Goal: Task Accomplishment & Management: Manage account settings

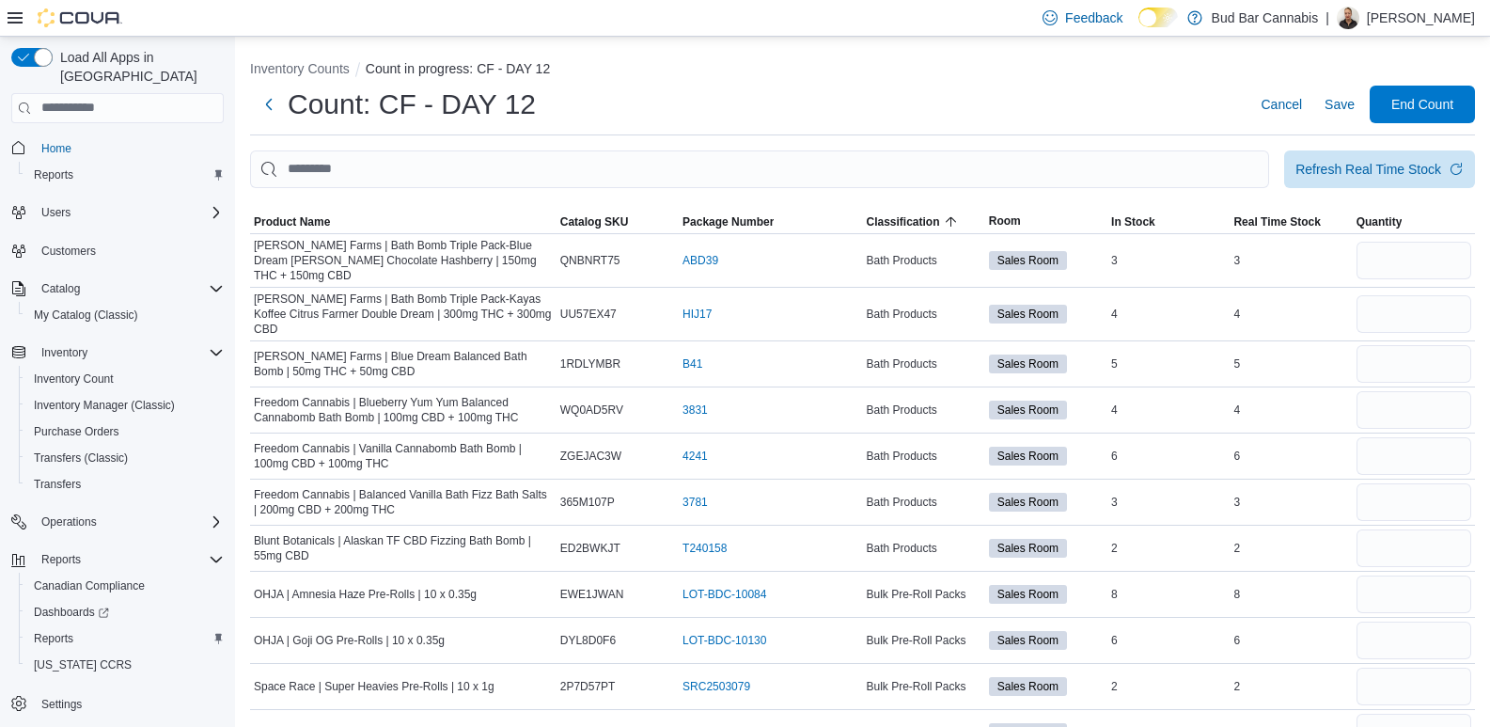
click at [12, 22] on icon at bounding box center [15, 17] width 15 height 11
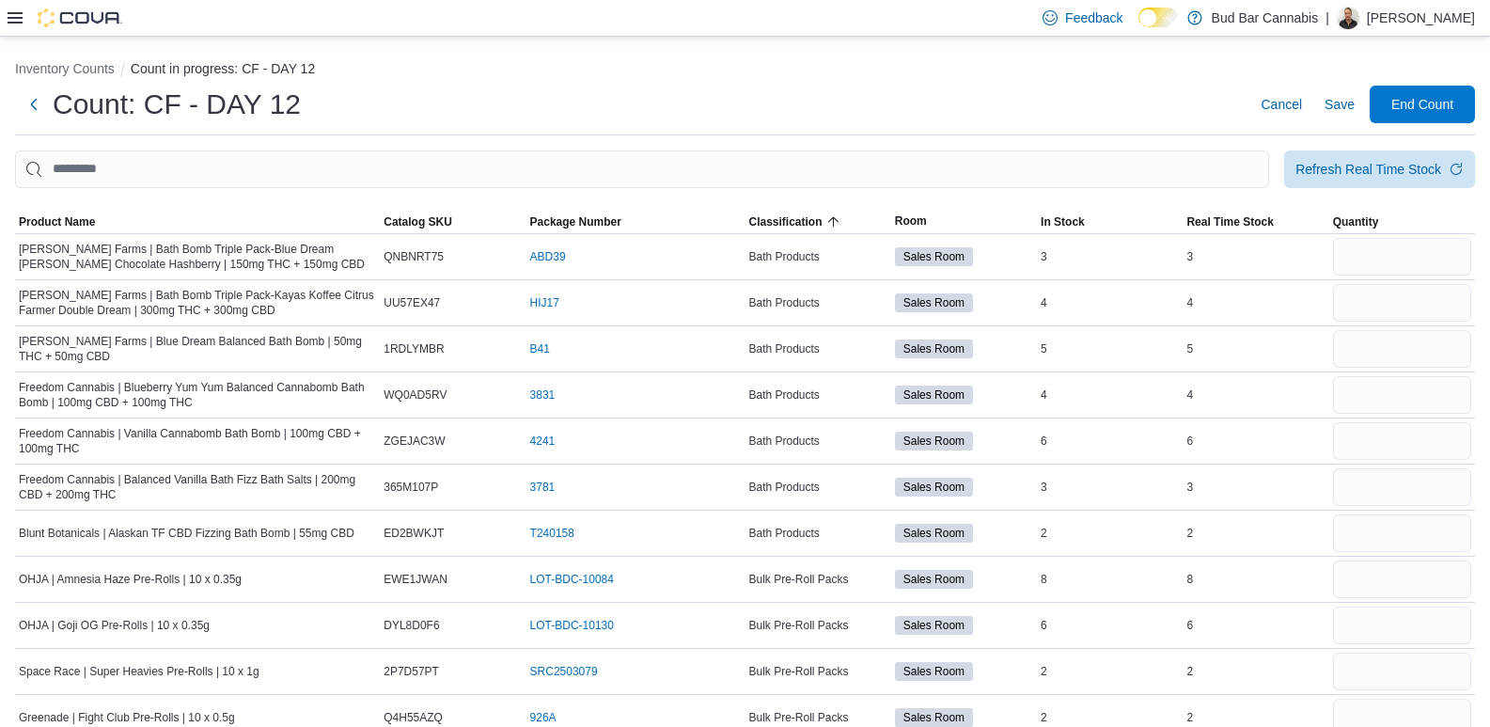
click at [12, 22] on icon at bounding box center [15, 17] width 15 height 11
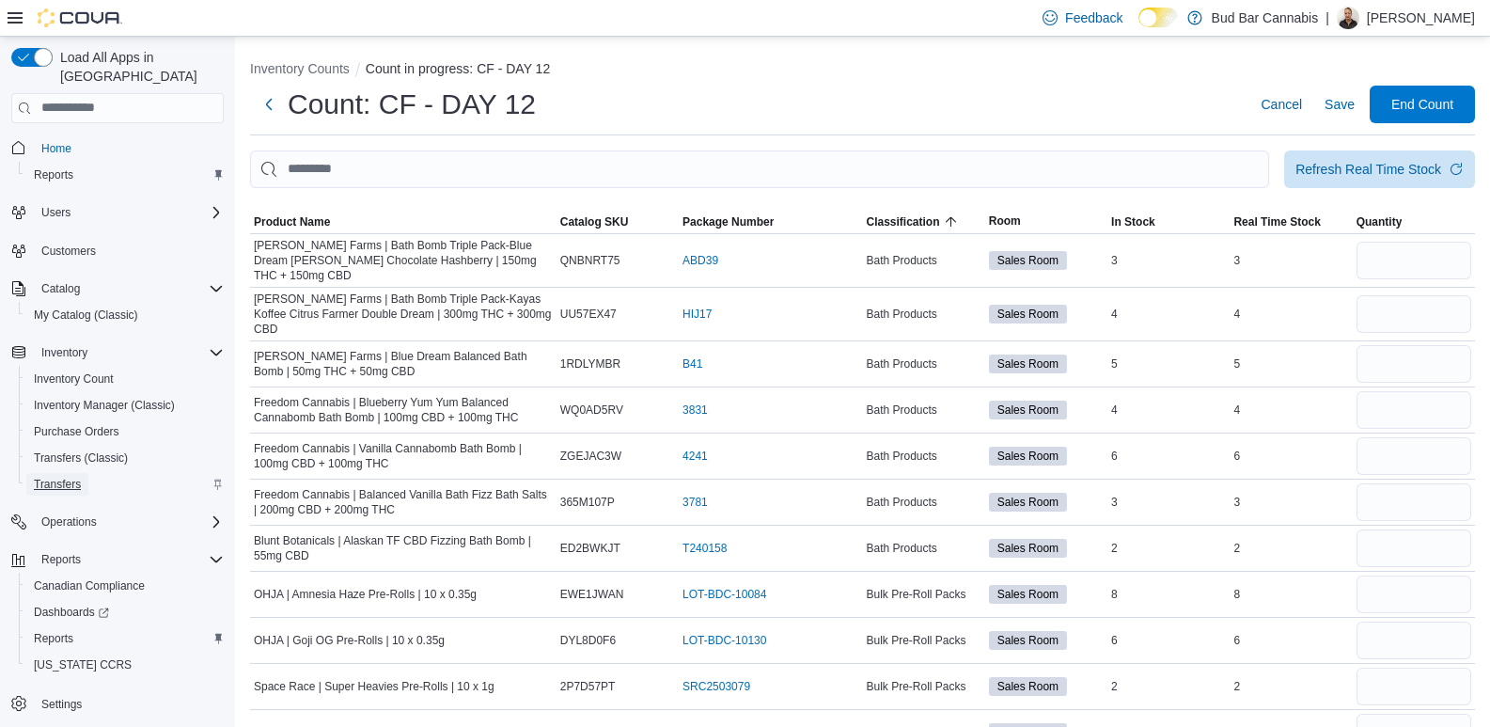
drag, startPoint x: 80, startPoint y: 461, endPoint x: 101, endPoint y: 465, distance: 21.2
click at [80, 477] on span "Transfers" at bounding box center [57, 484] width 47 height 15
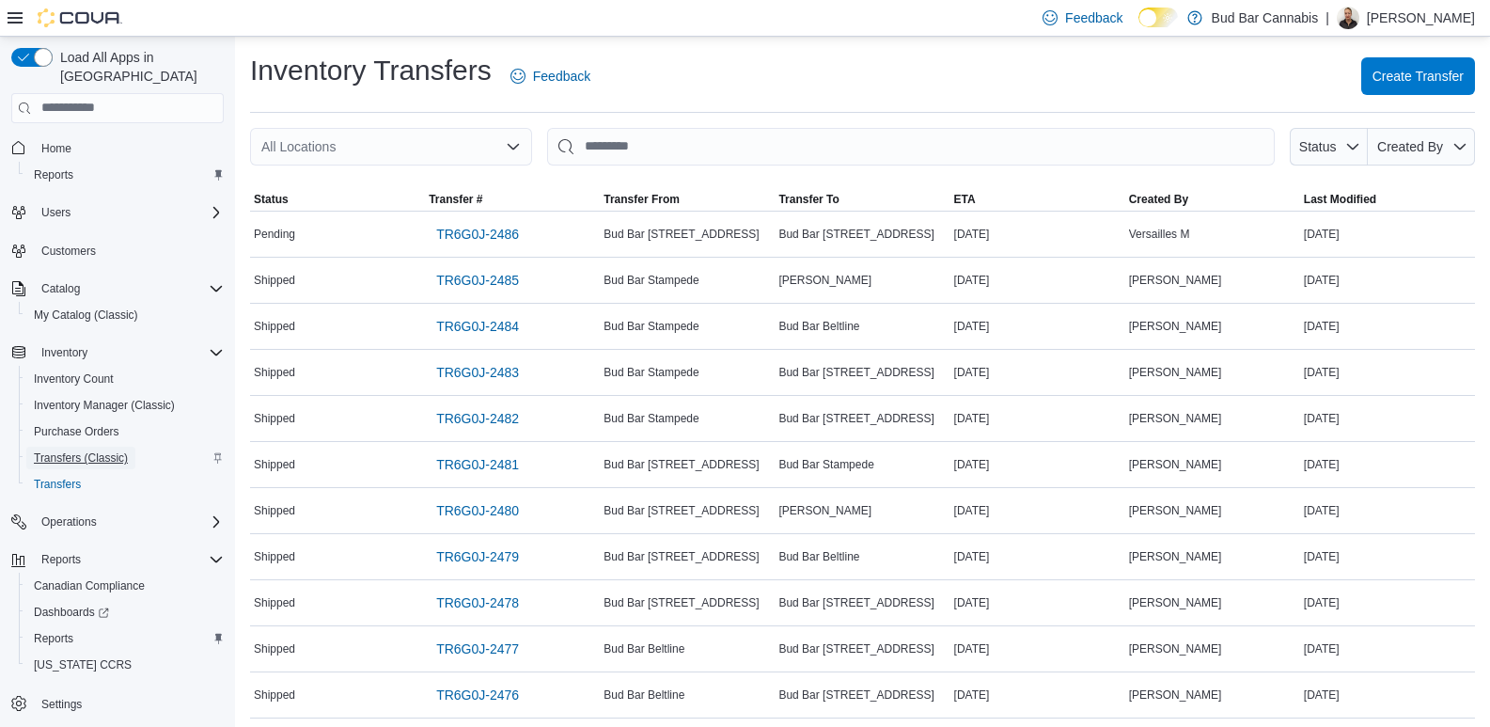
click at [94, 450] on span "Transfers (Classic)" at bounding box center [81, 457] width 94 height 15
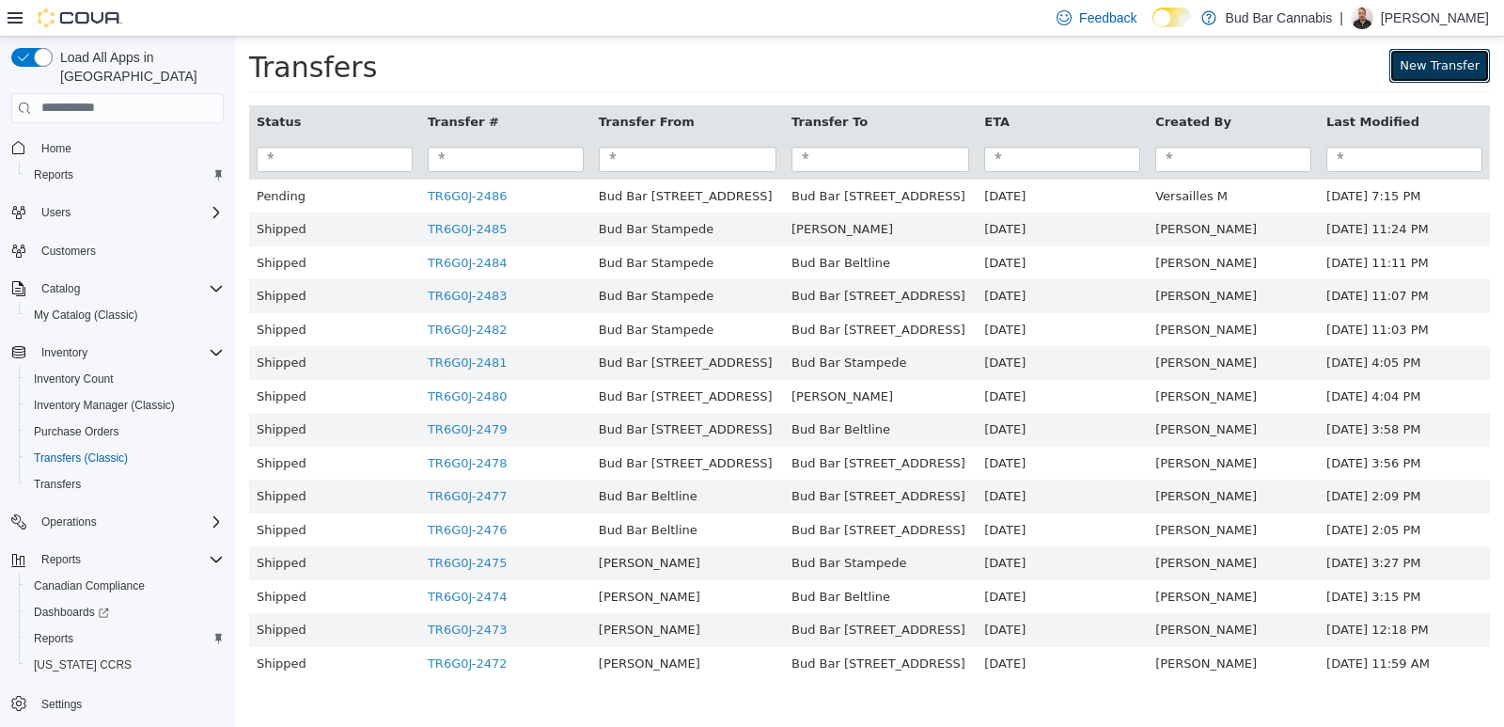
click at [1446, 62] on link "New Transfer" at bounding box center [1439, 65] width 101 height 34
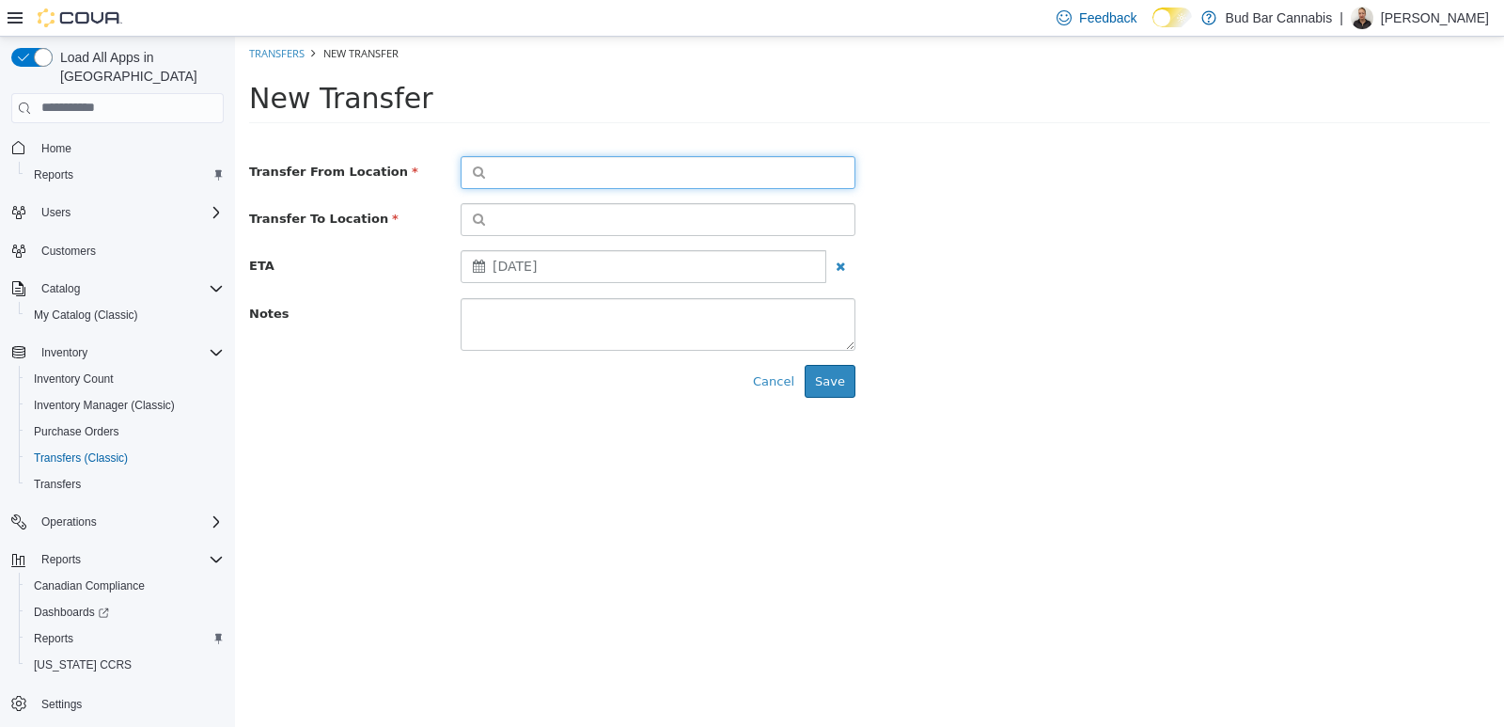
click at [651, 179] on button "button" at bounding box center [658, 171] width 395 height 33
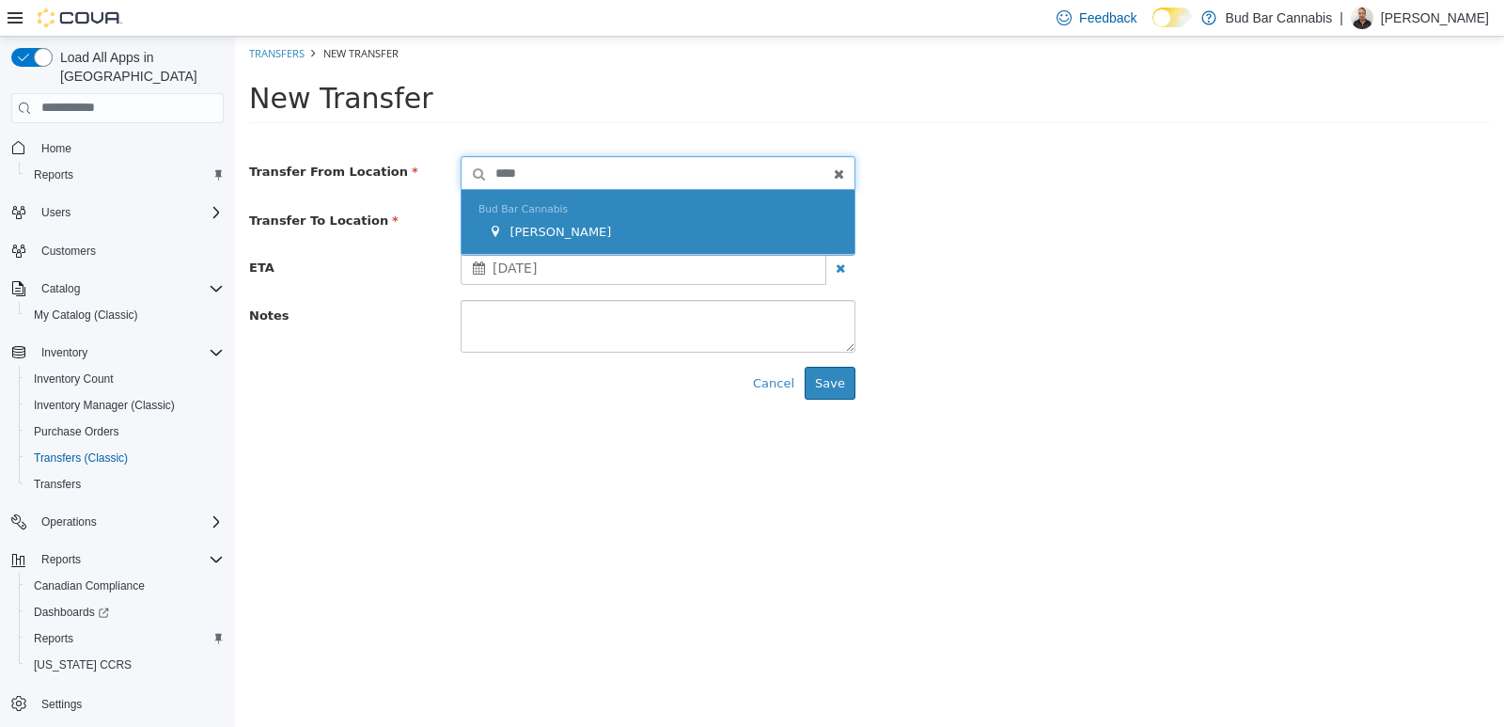
type input "****"
click at [676, 232] on div "[PERSON_NAME]" at bounding box center [663, 231] width 350 height 19
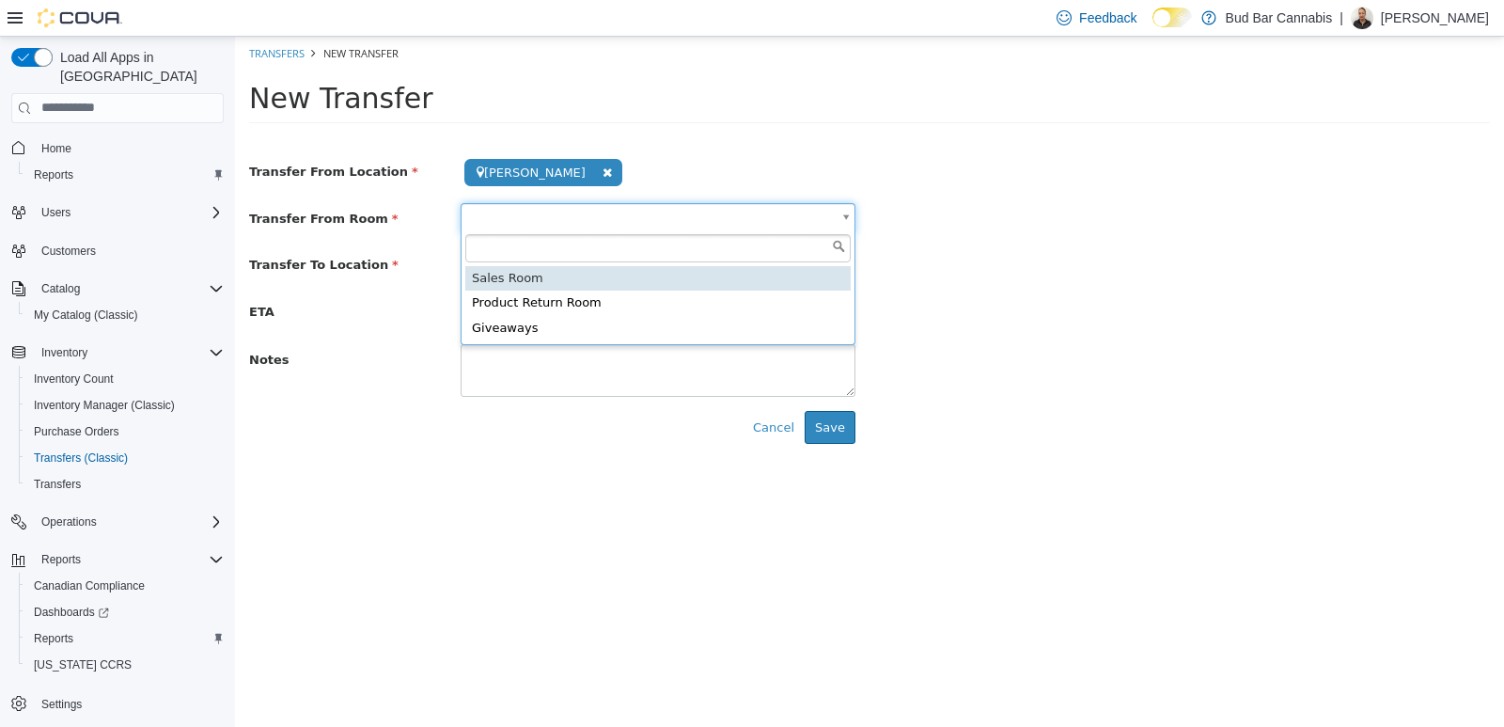
click at [611, 225] on body "**********" at bounding box center [869, 246] width 1269 height 421
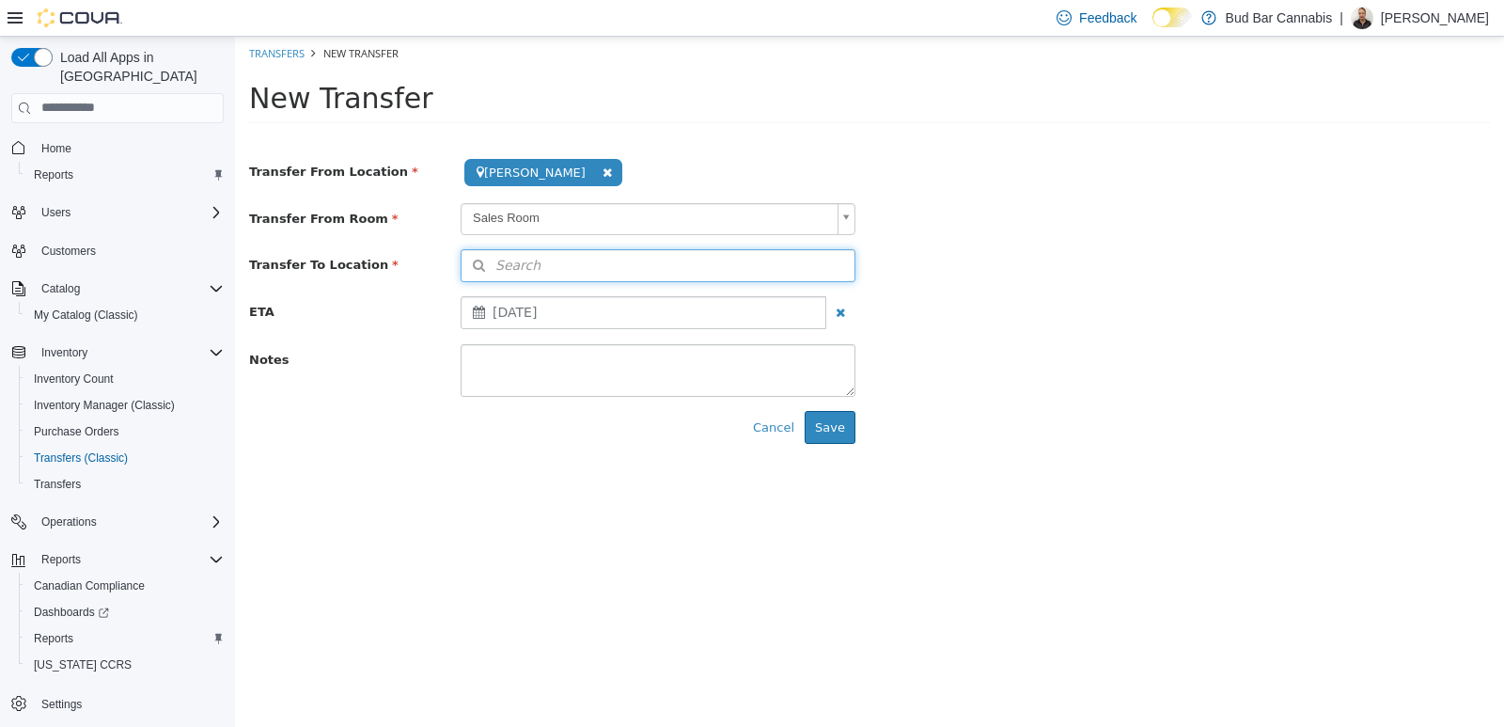
click at [669, 273] on button "Search" at bounding box center [658, 264] width 395 height 33
click at [521, 265] on input at bounding box center [674, 265] width 359 height 33
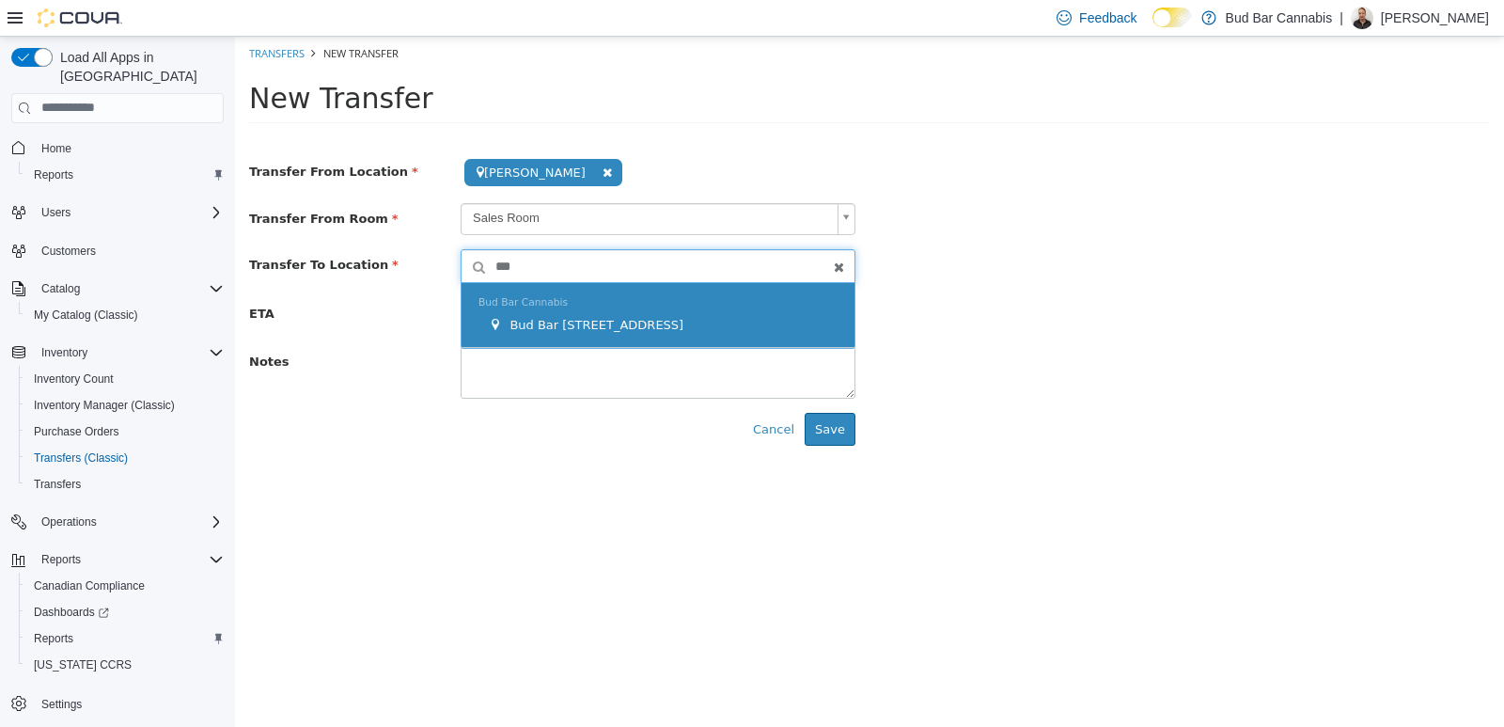
type input "**"
click at [590, 334] on div "Bud Bar Cannabis Bud Bar [STREET_ADDRESS]" at bounding box center [658, 314] width 393 height 65
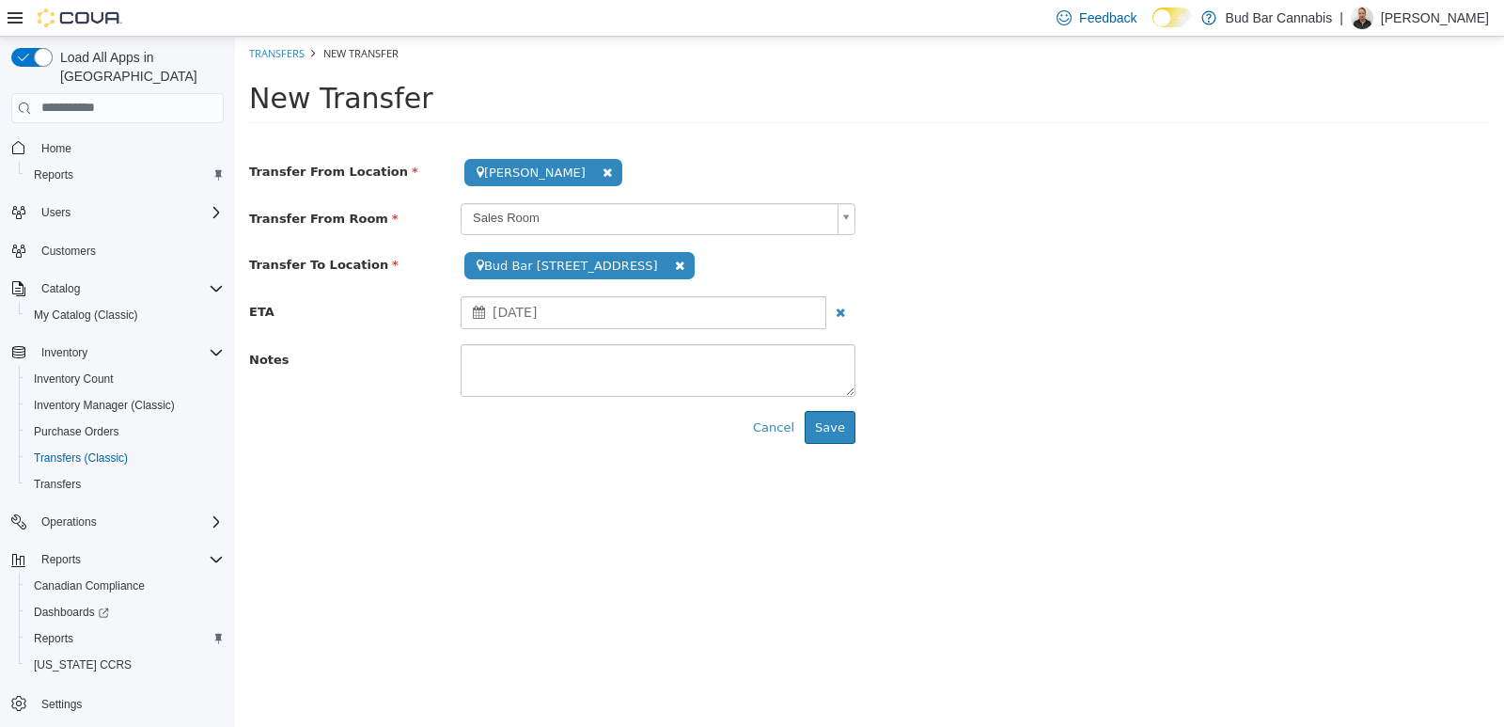
click at [1015, 321] on div "ETA [DATE]" at bounding box center [869, 312] width 1269 height 34
click at [626, 363] on textarea at bounding box center [658, 369] width 395 height 53
click at [952, 369] on div "Notes" at bounding box center [869, 369] width 1269 height 53
click at [842, 430] on button "Save" at bounding box center [830, 427] width 51 height 34
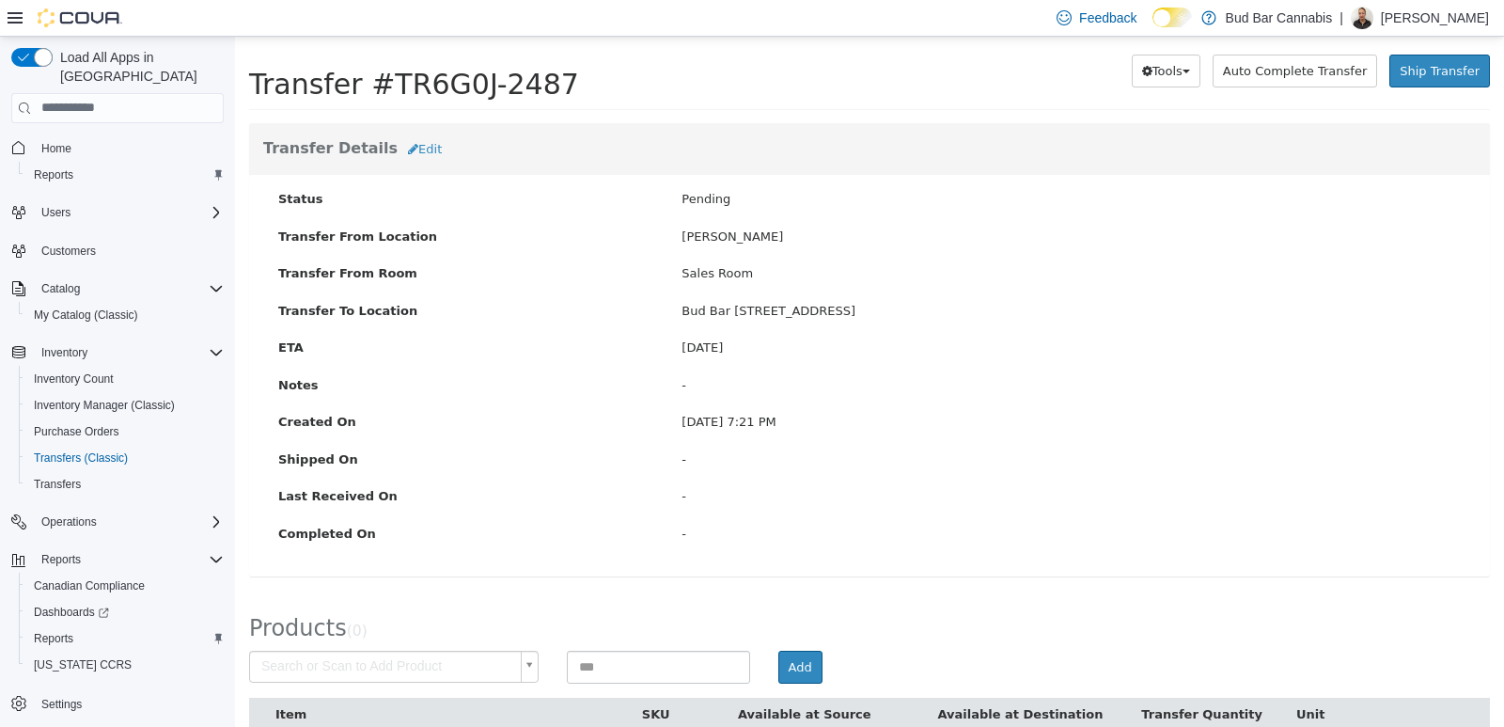
scroll to position [98, 0]
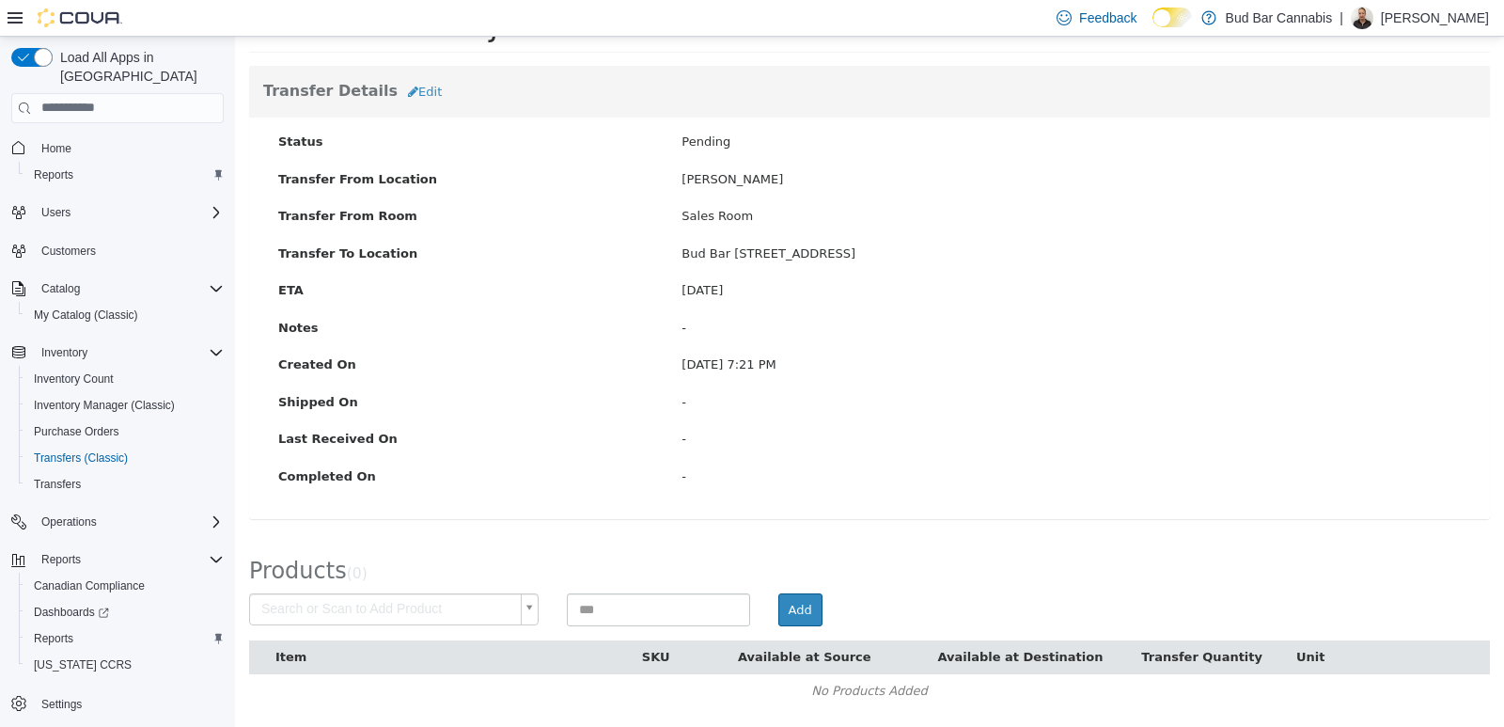
click at [325, 604] on body "× Save successful. Transfers TR6G0J-2487 Transfer #TR6G0J-2487 Preparing Downlo…" at bounding box center [869, 332] width 1269 height 788
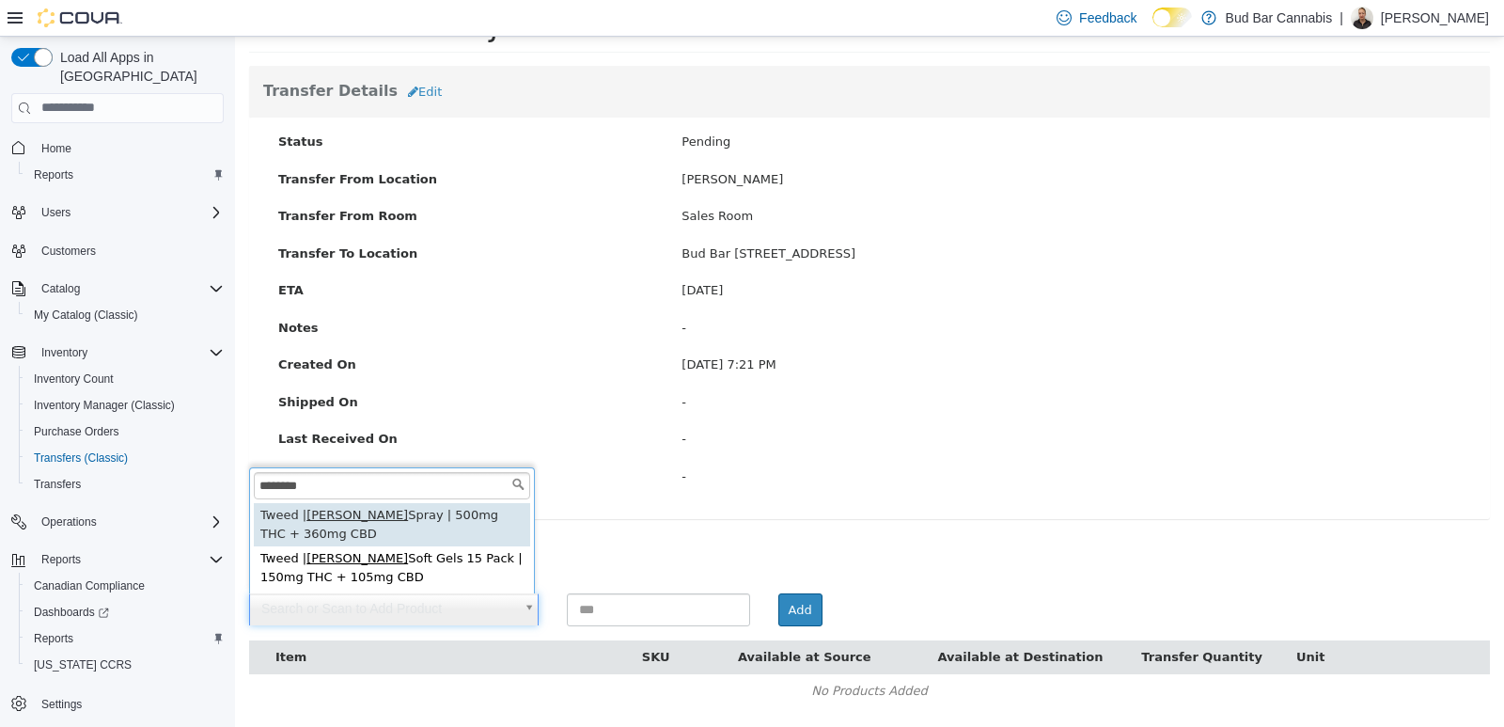
type input "********"
type input "**********"
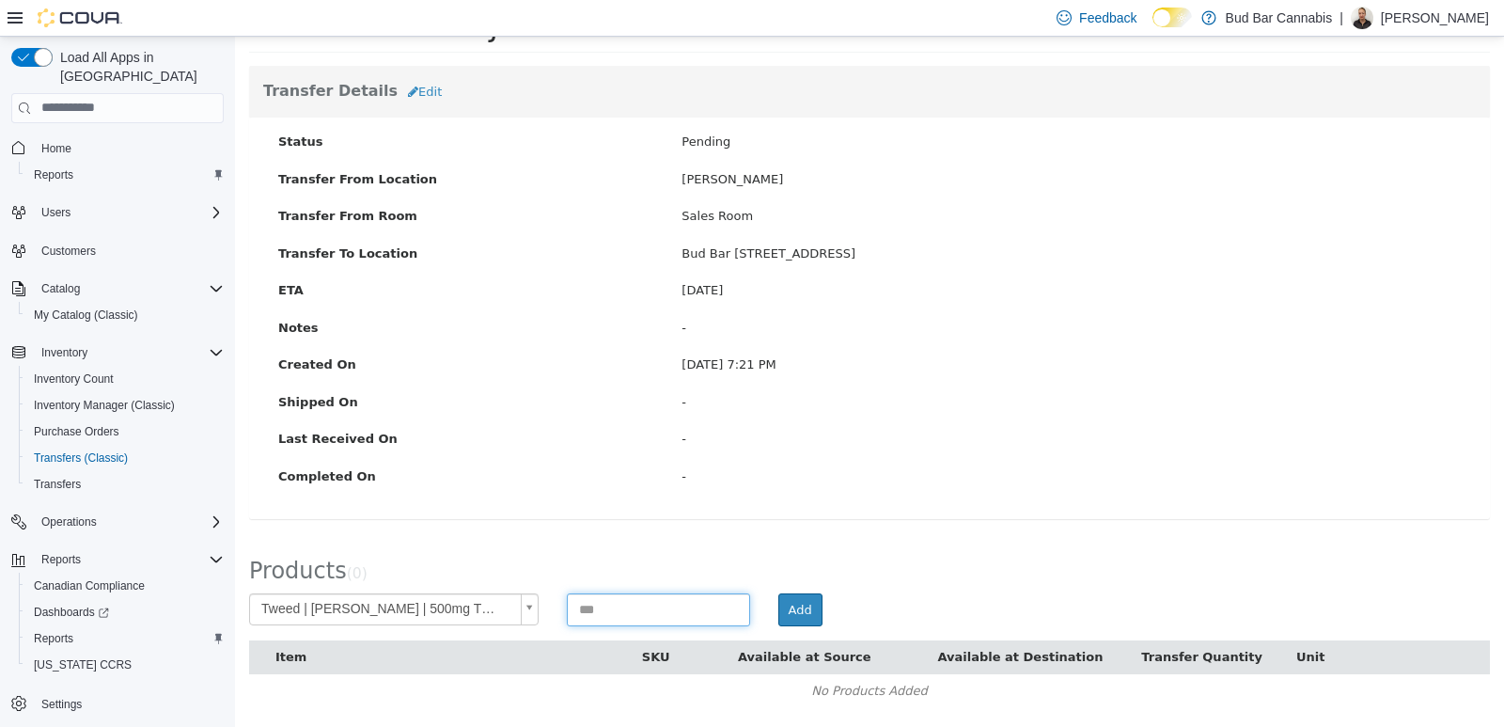
click at [609, 602] on input at bounding box center [658, 608] width 183 height 33
type input "*"
click at [903, 565] on div "Products ( 0 )" at bounding box center [869, 565] width 1269 height 55
click at [799, 602] on button "Add" at bounding box center [800, 609] width 44 height 34
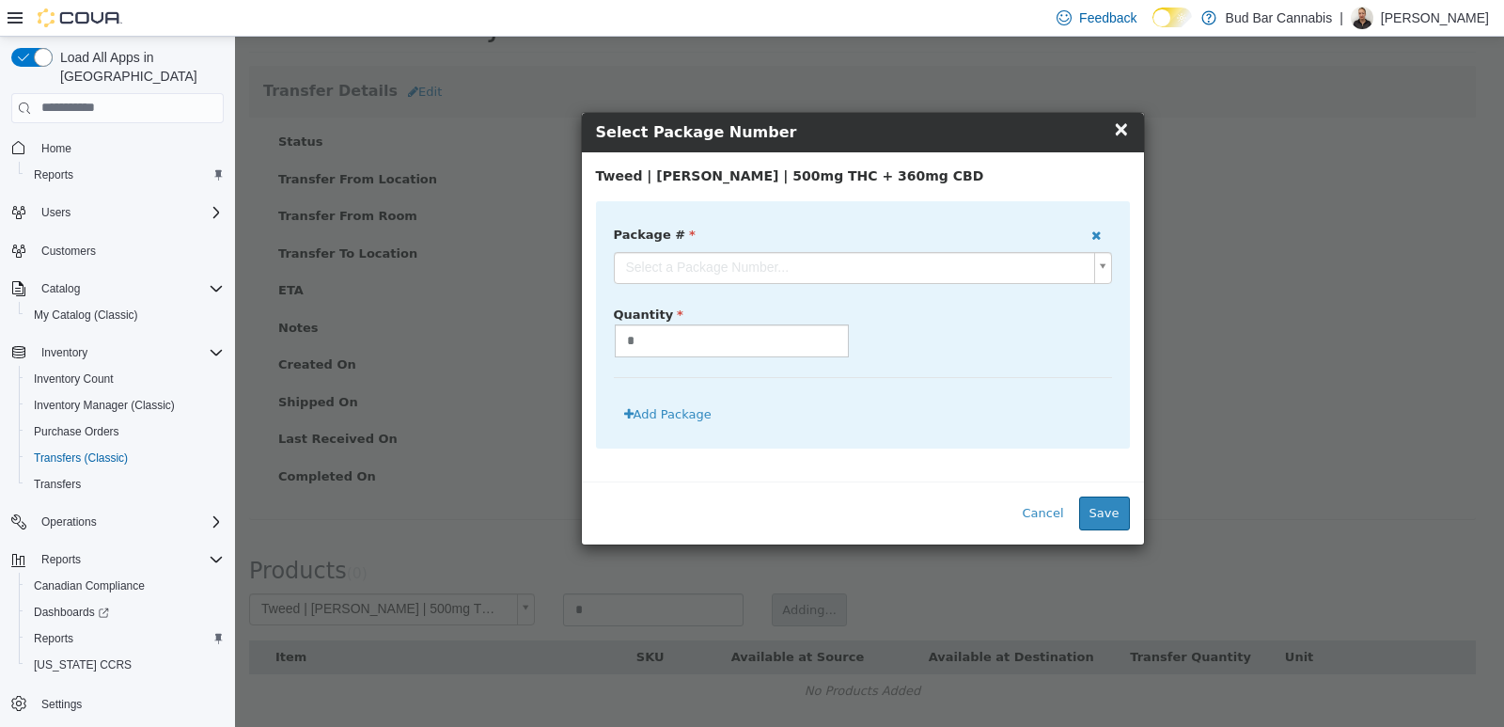
click at [845, 276] on body "**********" at bounding box center [869, 332] width 1269 height 788
click at [884, 432] on div "Package # 2500001246 Quantity * (3 in stock) Add Package" at bounding box center [863, 324] width 534 height 248
click at [841, 494] on div "Cancel Save" at bounding box center [863, 511] width 562 height 63
click at [1114, 513] on button "Save" at bounding box center [1104, 512] width 51 height 34
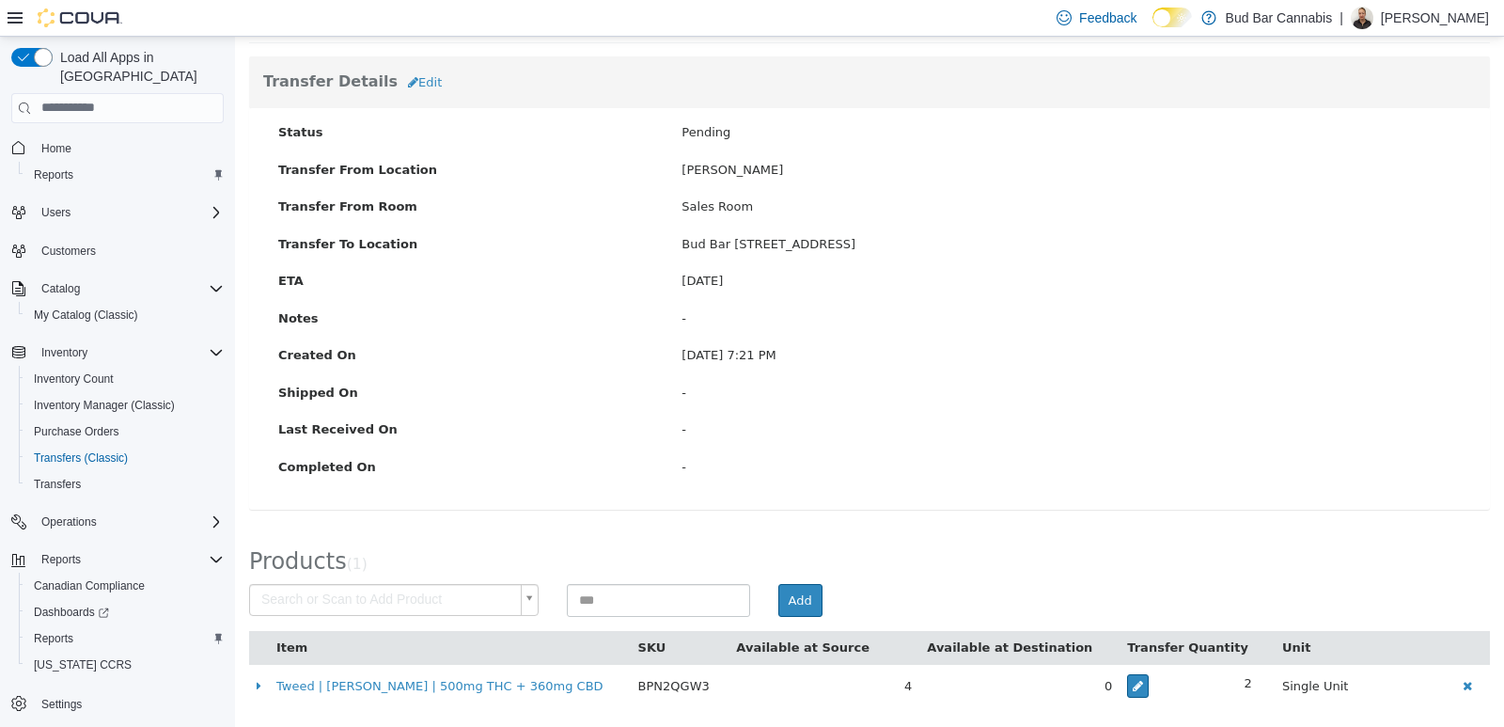
scroll to position [0, 0]
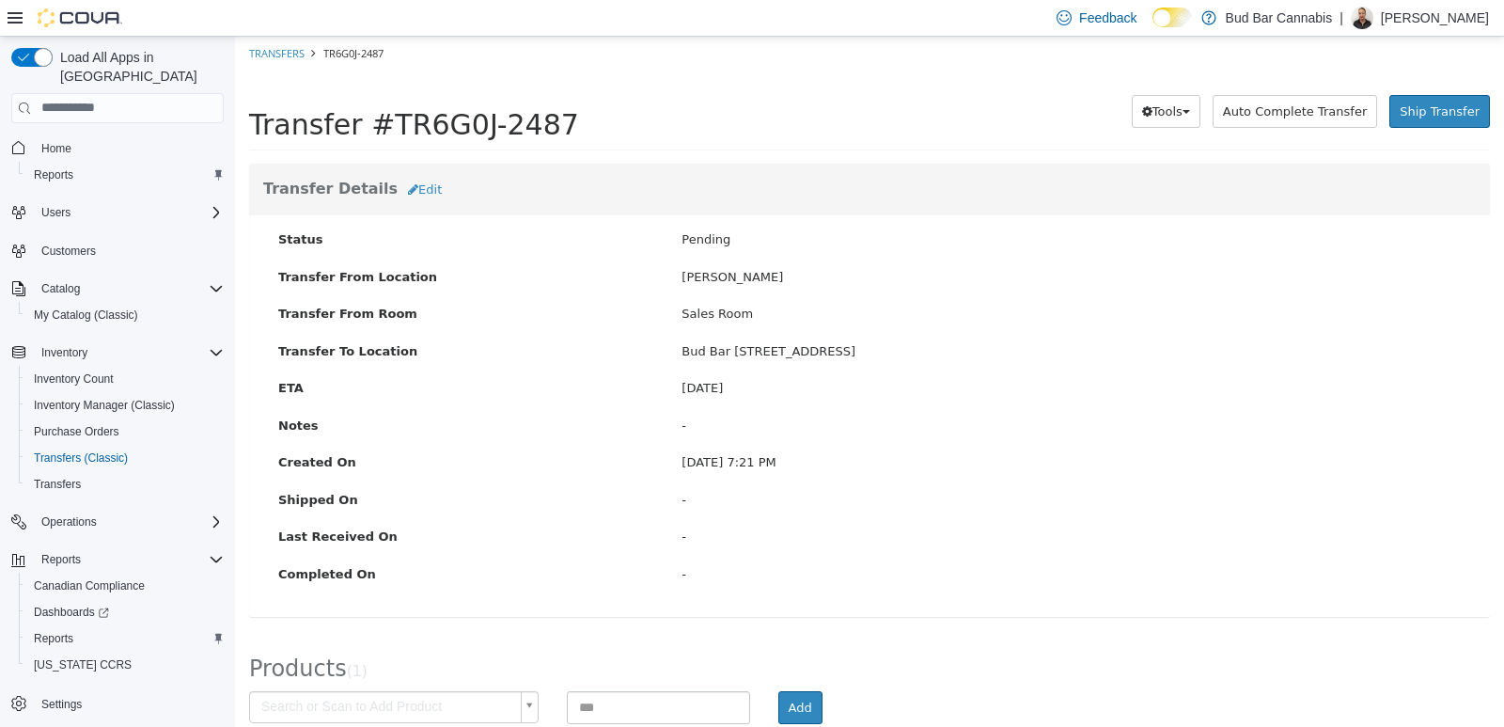
drag, startPoint x: 554, startPoint y: 126, endPoint x: 361, endPoint y: 121, distance: 192.8
click at [361, 121] on div "Transfer #TR6G0J-2487" at bounding box center [541, 111] width 585 height 58
copy span "#TR6G0J-2487"
click at [707, 166] on div "Transfer Details Edit" at bounding box center [869, 189] width 1241 height 53
click at [1405, 128] on div "Preparing Download... Tools PDF Download Delete Auto Complete Transfer Ship Tra…" at bounding box center [1162, 111] width 656 height 58
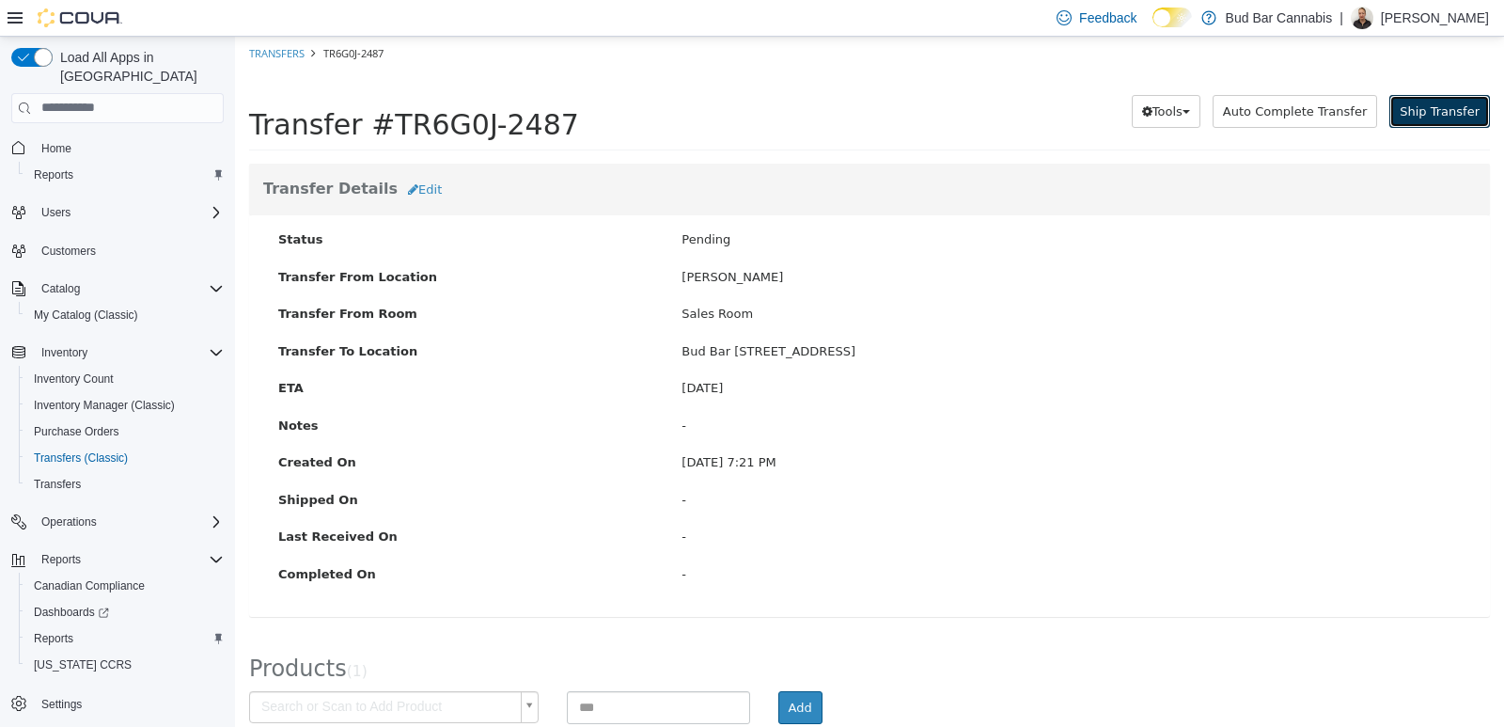
click at [1405, 116] on span "Ship Transfer" at bounding box center [1440, 110] width 80 height 14
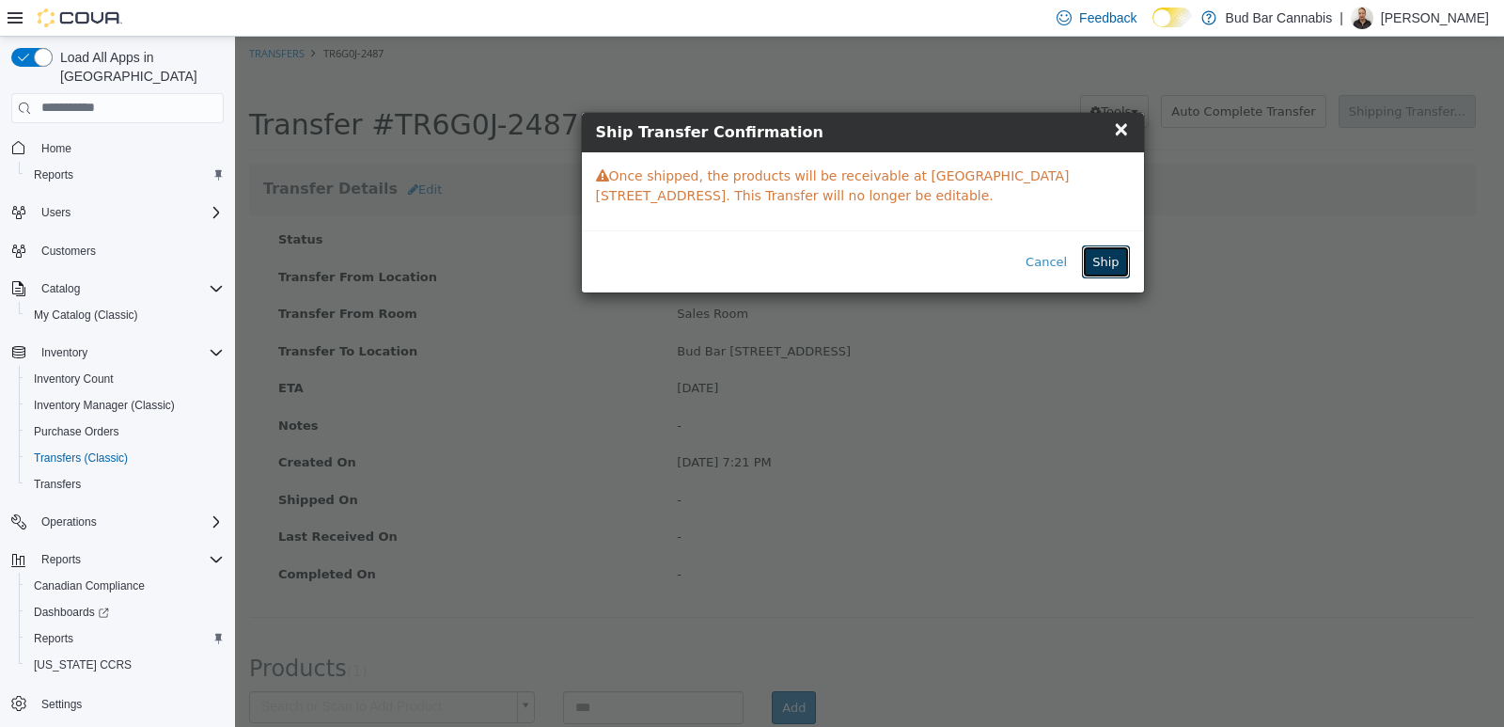
click at [1100, 272] on button "Ship" at bounding box center [1105, 261] width 47 height 34
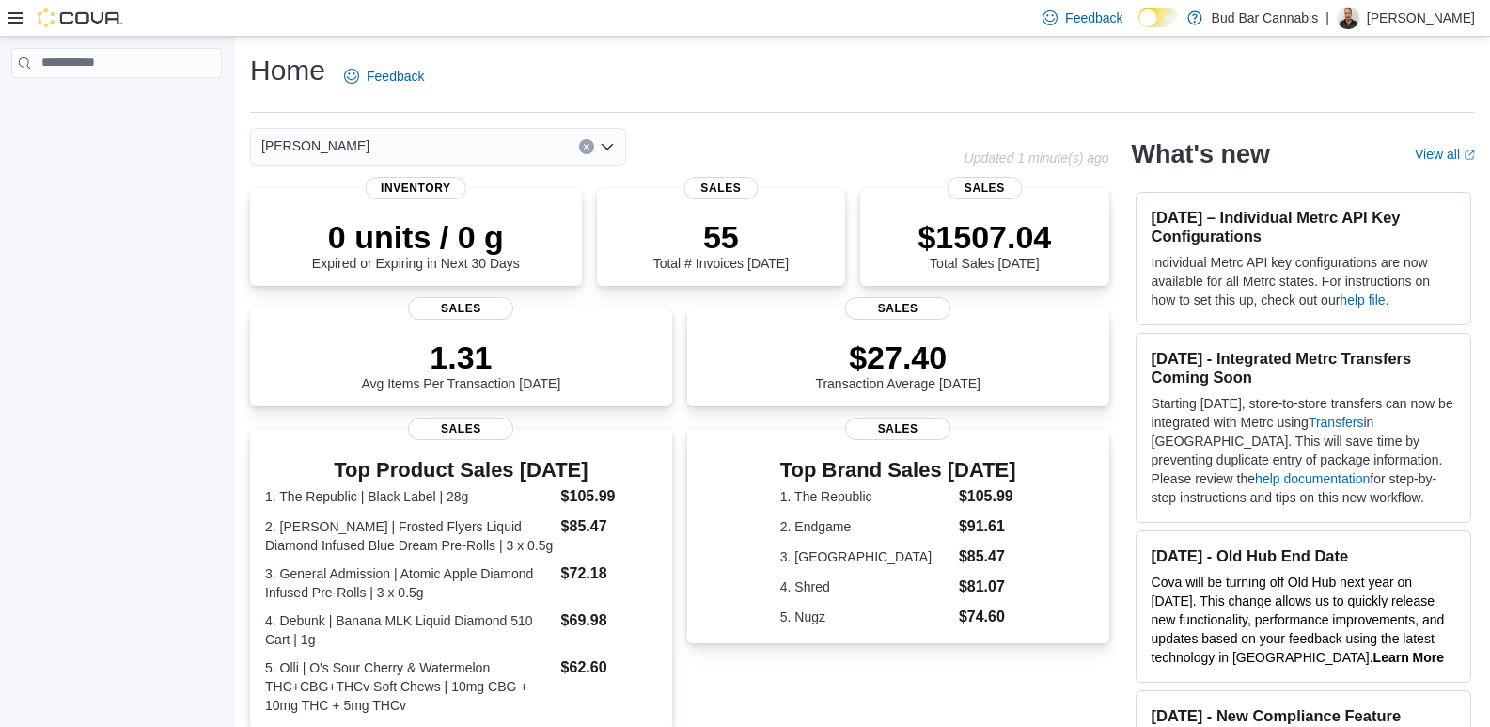
click at [5, 21] on div "Feedback Dark Mode Bud Bar Cannabis | Stephanie M" at bounding box center [745, 18] width 1490 height 37
click at [24, 20] on div at bounding box center [65, 17] width 115 height 19
click at [13, 25] on div at bounding box center [65, 17] width 115 height 19
click at [11, 17] on icon at bounding box center [15, 17] width 15 height 11
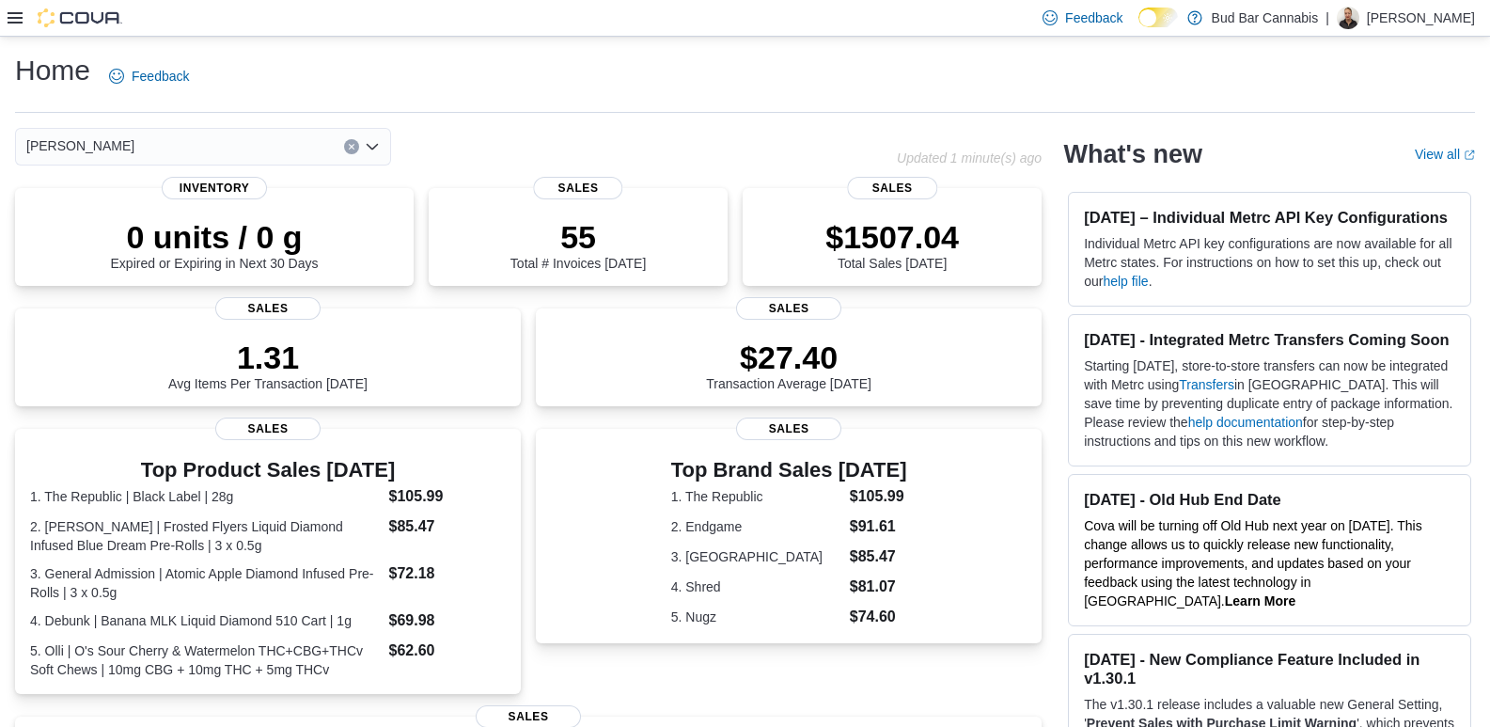
click at [11, 17] on icon at bounding box center [15, 17] width 15 height 11
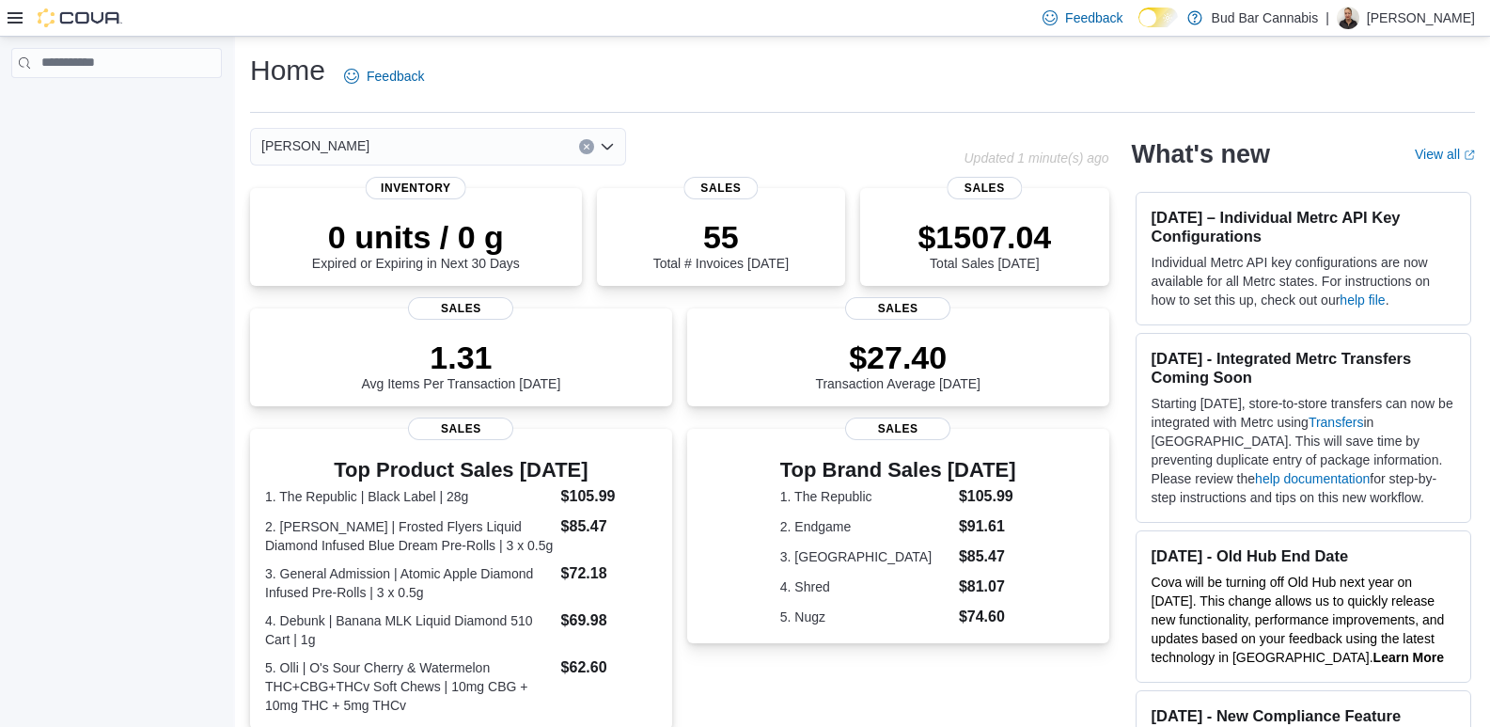
click at [11, 17] on icon at bounding box center [15, 17] width 15 height 11
